Goal: Transaction & Acquisition: Purchase product/service

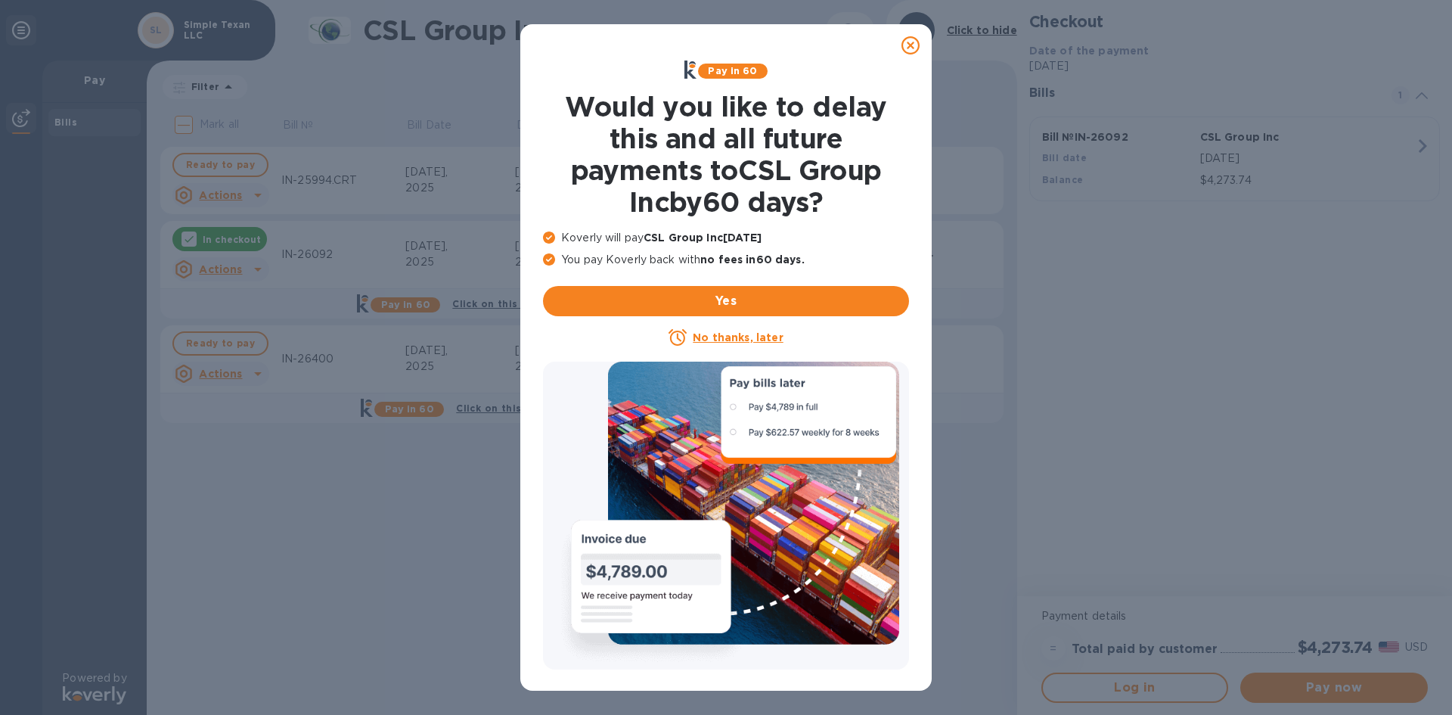
click at [740, 336] on u "No thanks, later" at bounding box center [738, 337] width 90 height 12
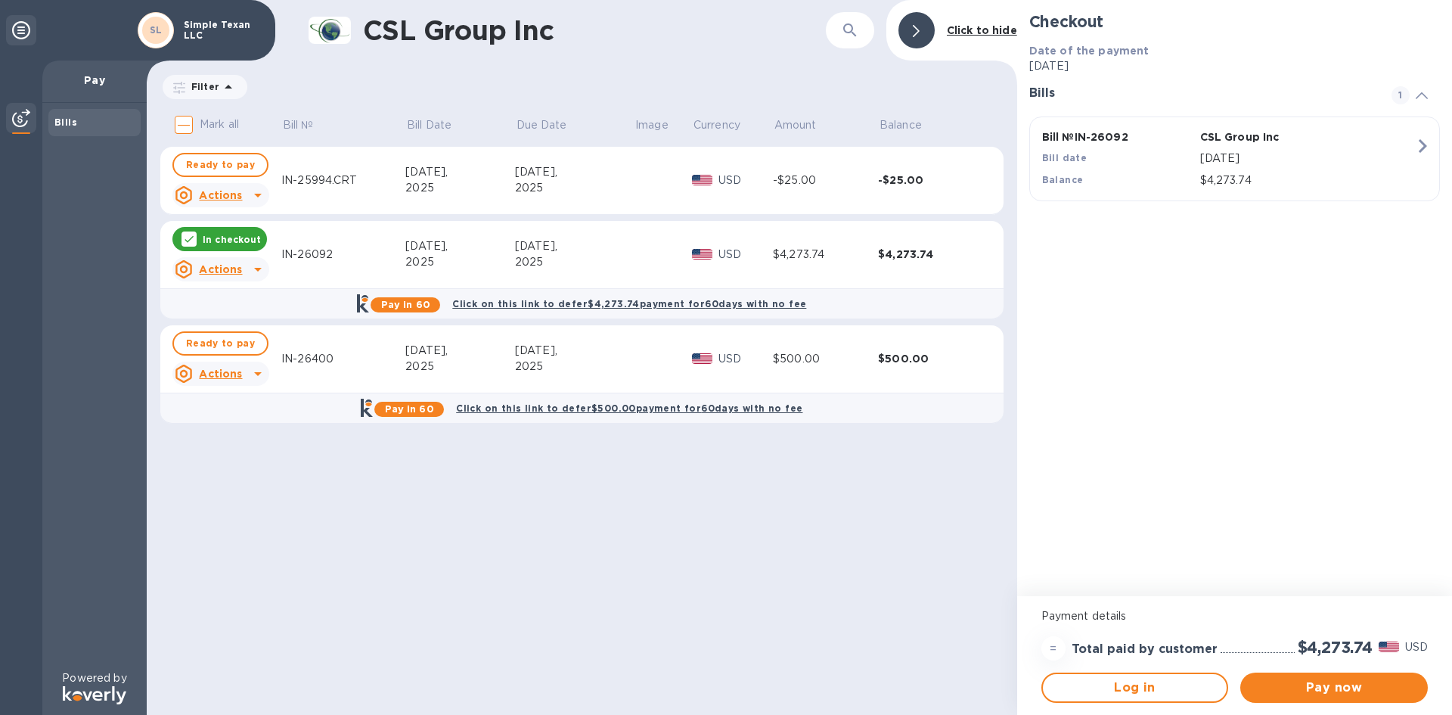
click at [603, 352] on div "[DATE]," at bounding box center [574, 351] width 119 height 16
click at [364, 355] on div "IN-26400" at bounding box center [343, 359] width 124 height 16
click at [321, 355] on div "IN-26400" at bounding box center [343, 359] width 124 height 16
click at [918, 353] on div "$500.00" at bounding box center [930, 358] width 105 height 15
click at [221, 172] on span "Ready to pay" at bounding box center [220, 165] width 69 height 18
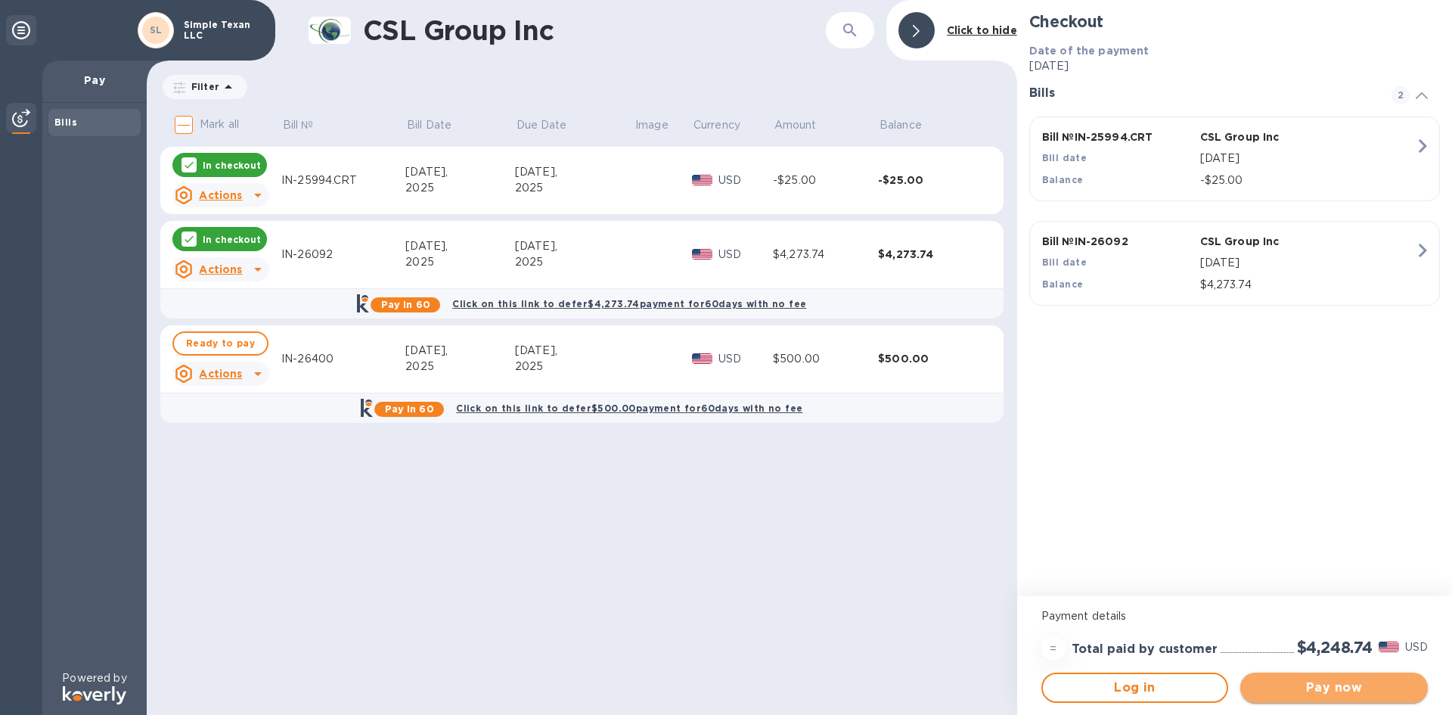
click at [1289, 677] on button "Pay now" at bounding box center [1334, 687] width 188 height 30
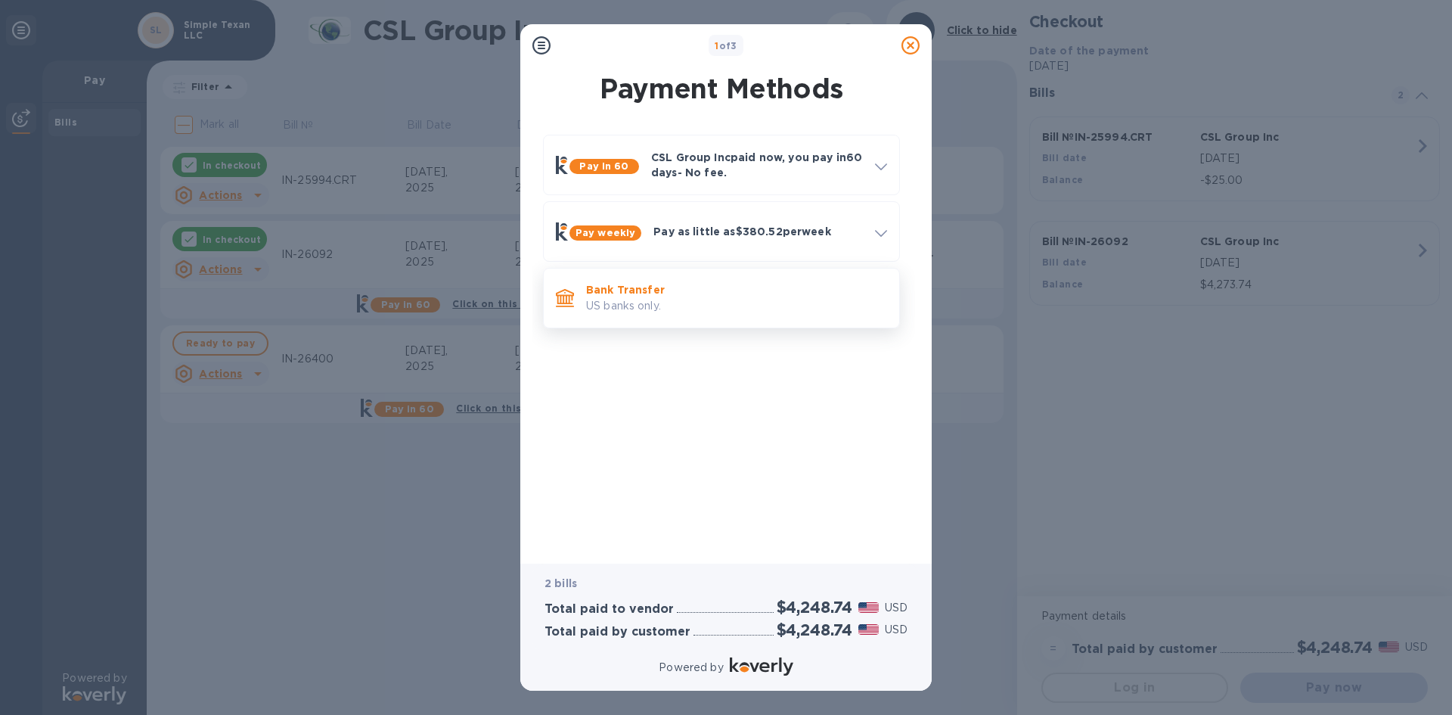
click at [735, 299] on p "US banks only." at bounding box center [736, 306] width 301 height 16
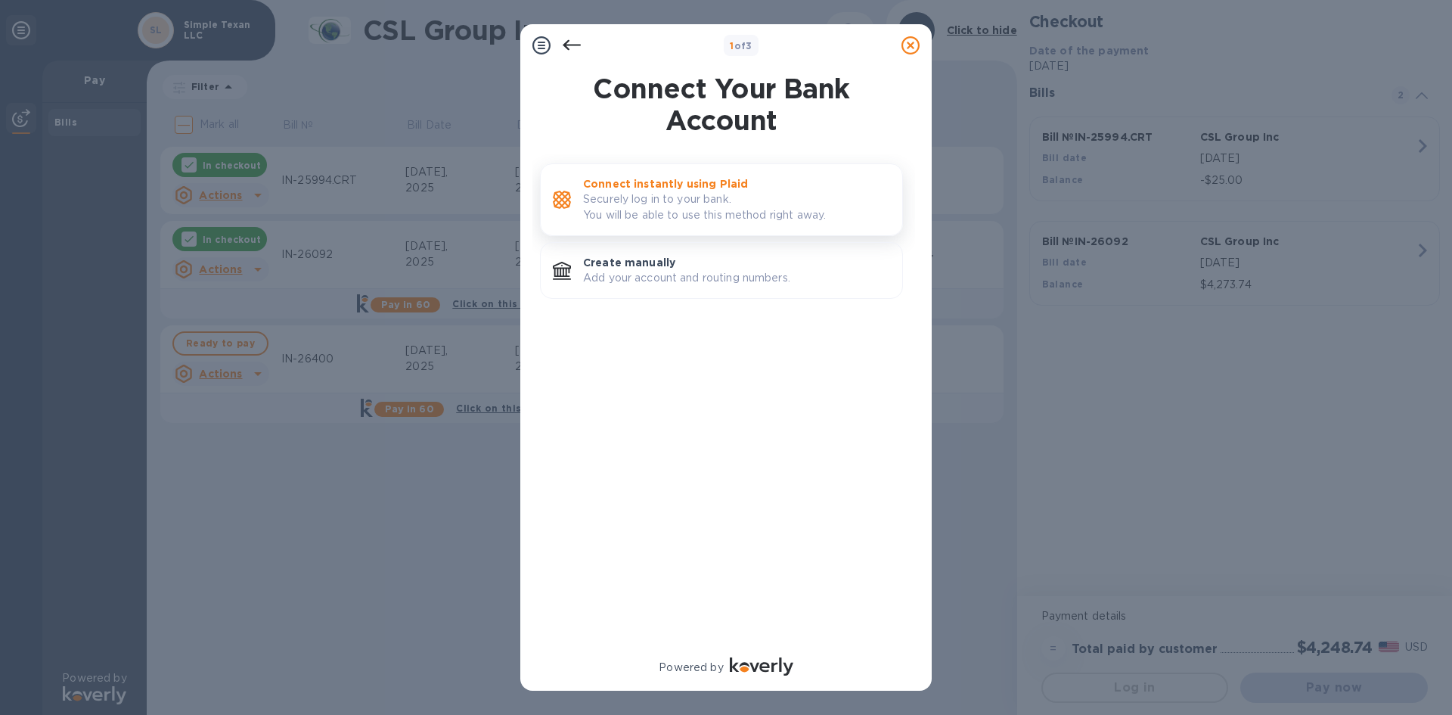
click at [795, 185] on p "Connect instantly using Plaid" at bounding box center [736, 183] width 307 height 15
